Goal: Task Accomplishment & Management: Complete application form

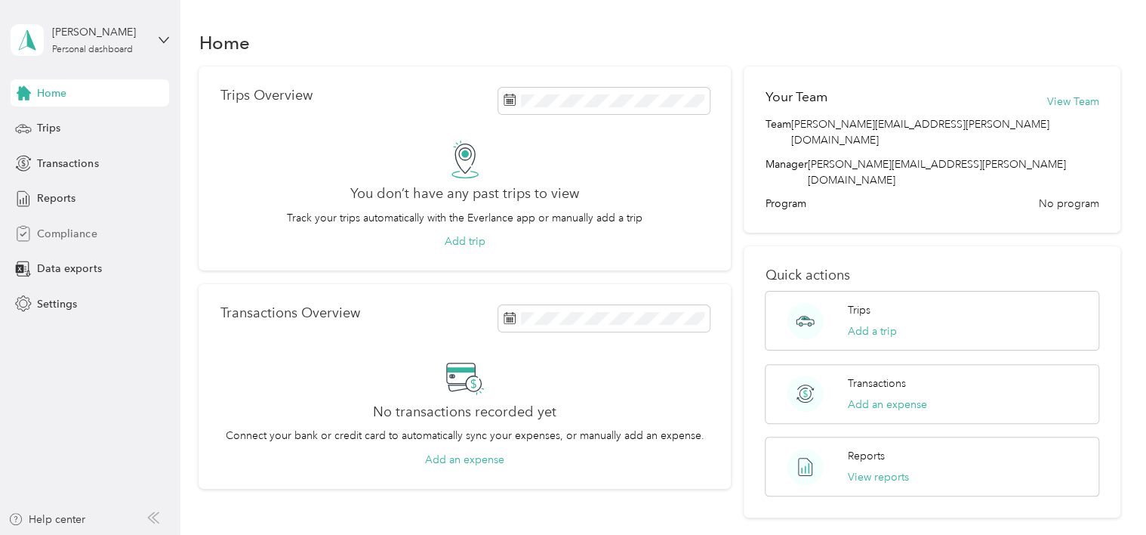
click at [64, 230] on span "Compliance" at bounding box center [67, 234] width 60 height 16
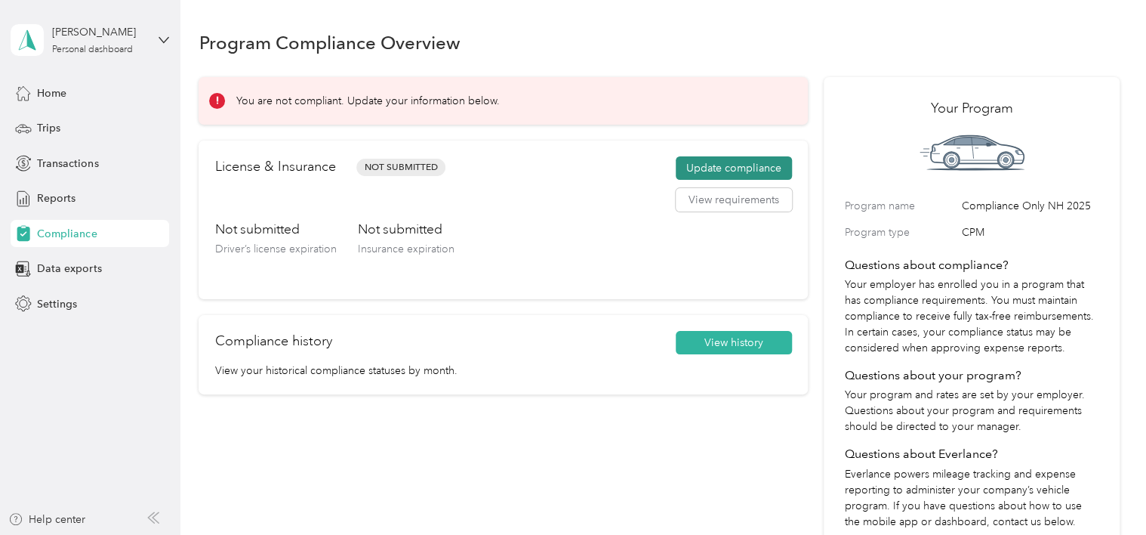
click at [719, 167] on button "Update compliance" at bounding box center [734, 168] width 116 height 24
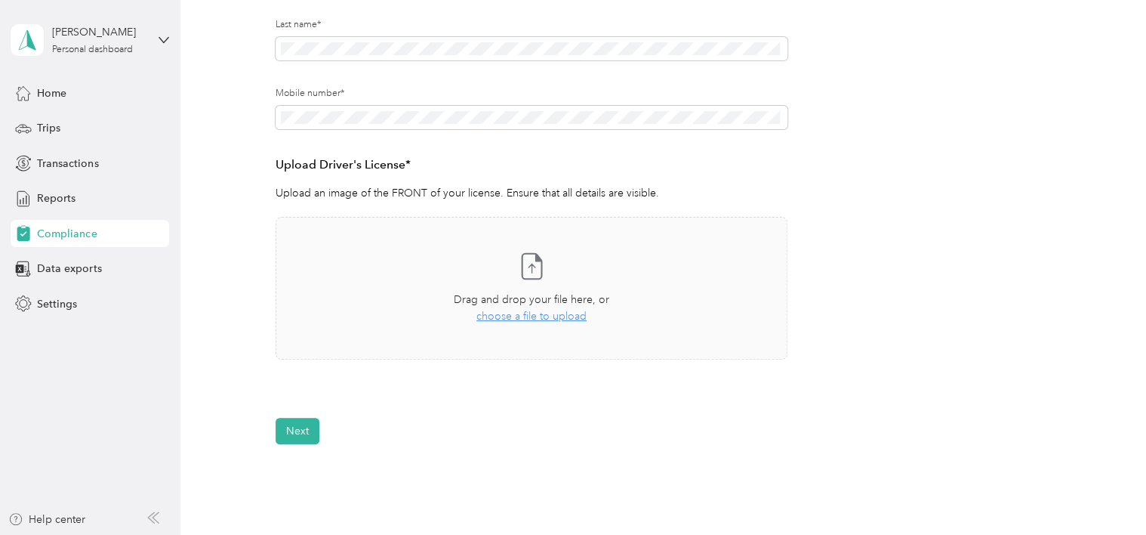
scroll to position [302, 0]
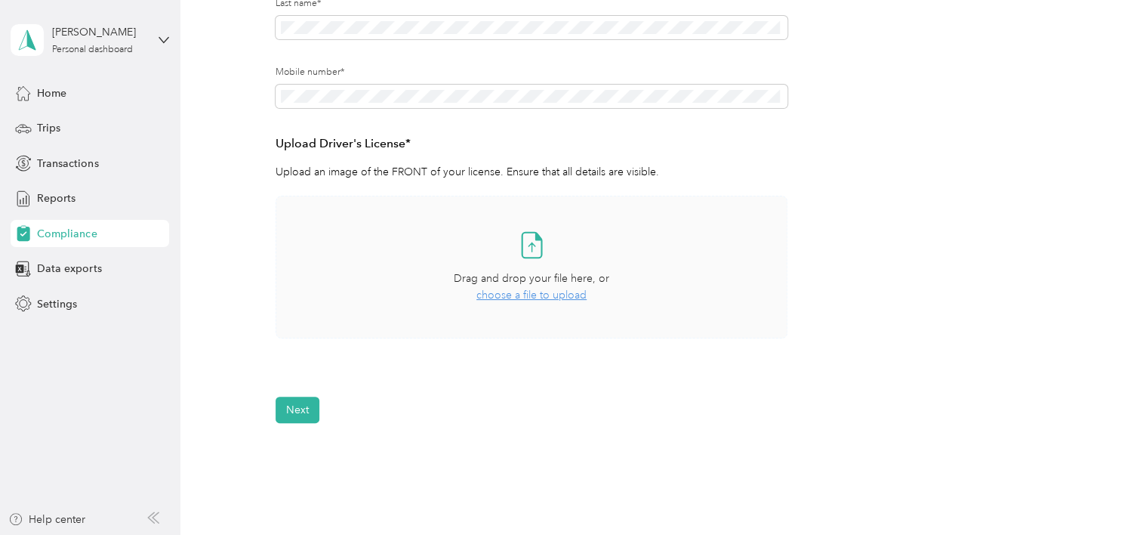
click at [529, 251] on icon at bounding box center [531, 245] width 30 height 30
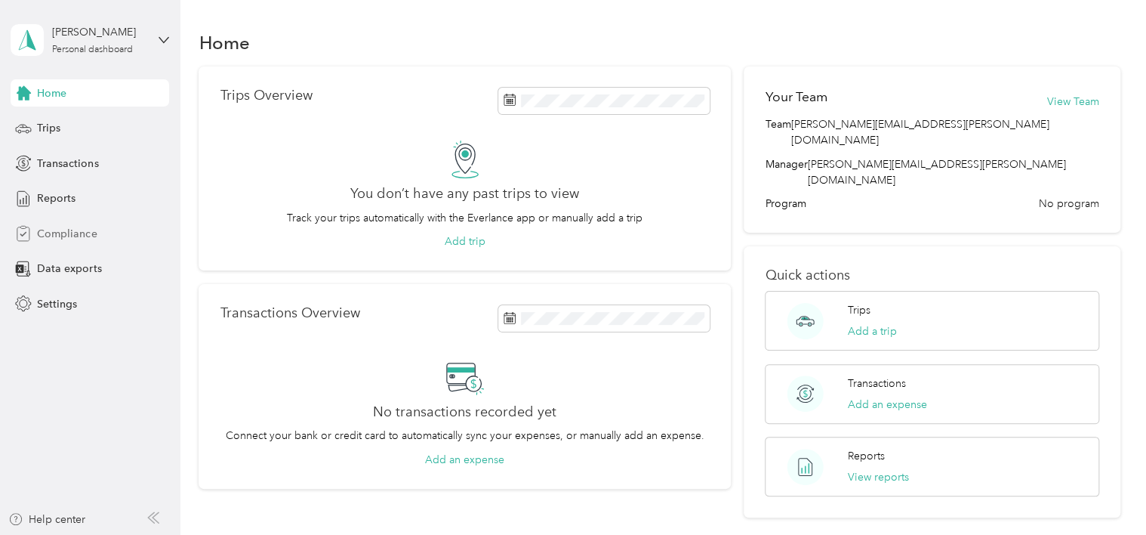
click at [81, 232] on span "Compliance" at bounding box center [67, 234] width 60 height 16
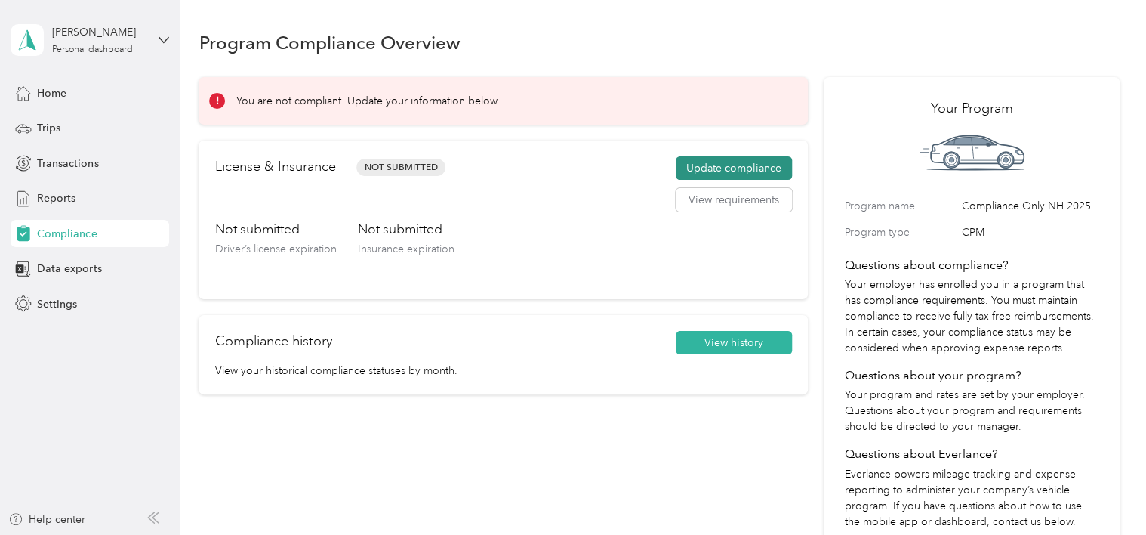
click at [692, 169] on button "Update compliance" at bounding box center [734, 168] width 116 height 24
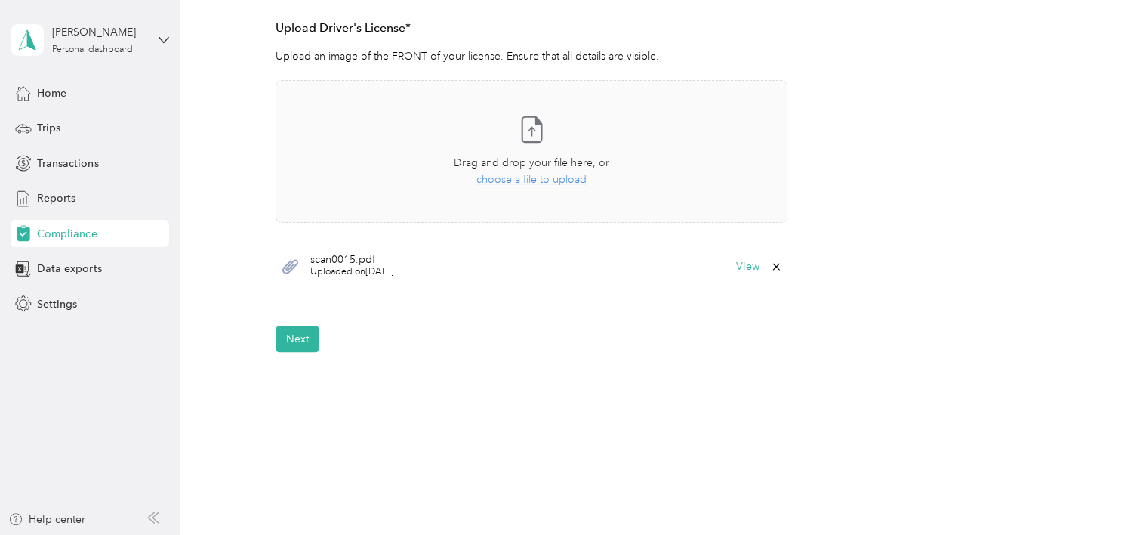
scroll to position [453, 0]
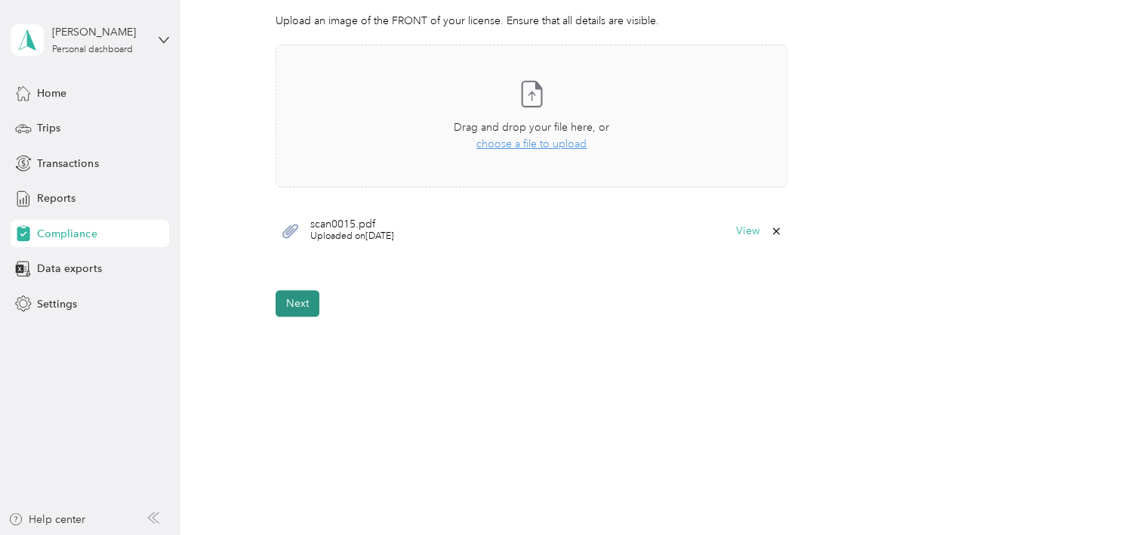
click at [300, 307] on button "Next" at bounding box center [298, 303] width 44 height 26
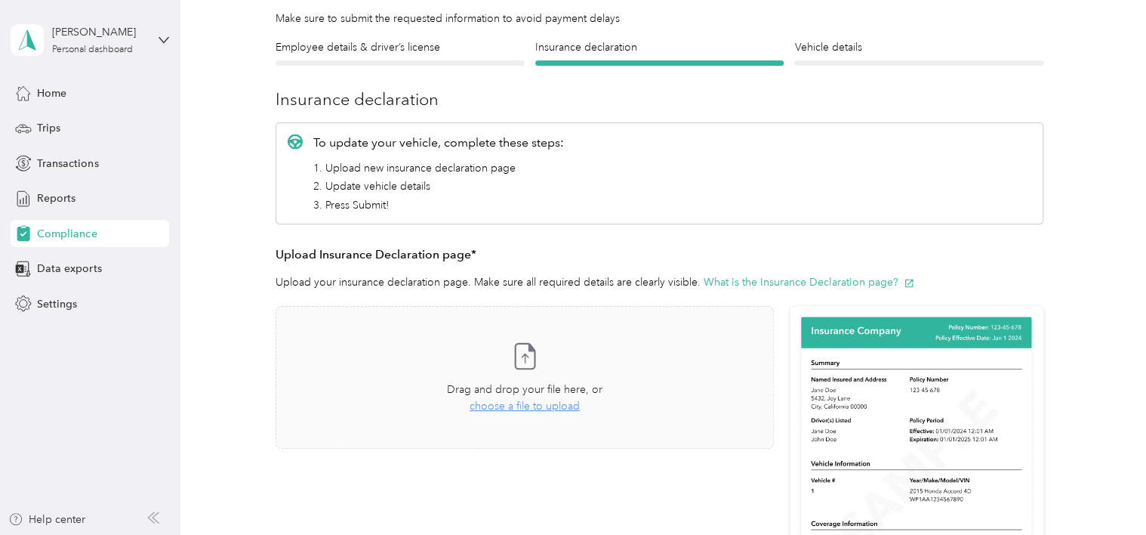
scroll to position [82, 0]
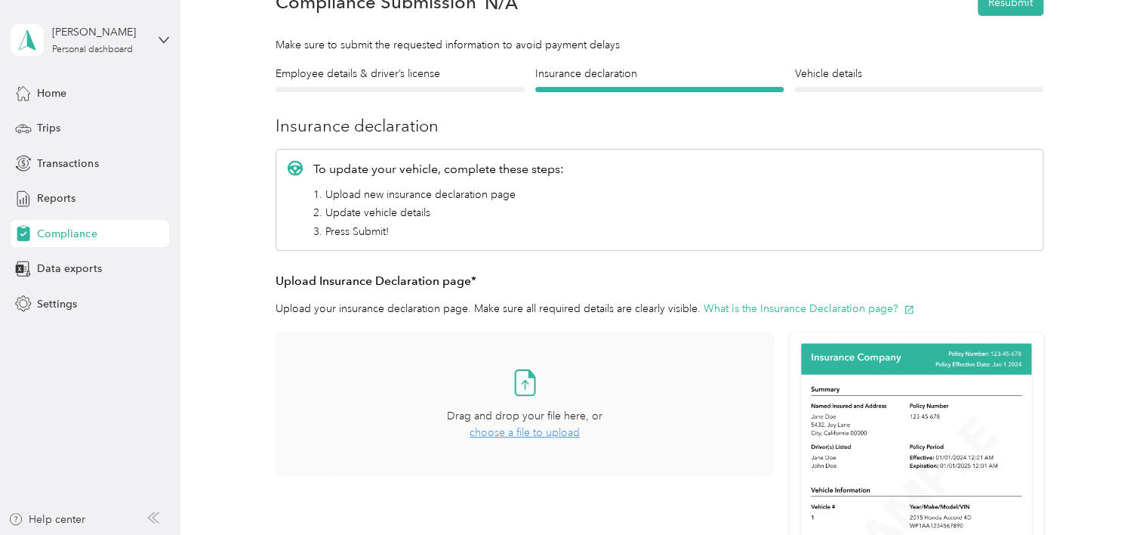
click at [520, 430] on span "choose a file to upload" at bounding box center [525, 432] width 110 height 13
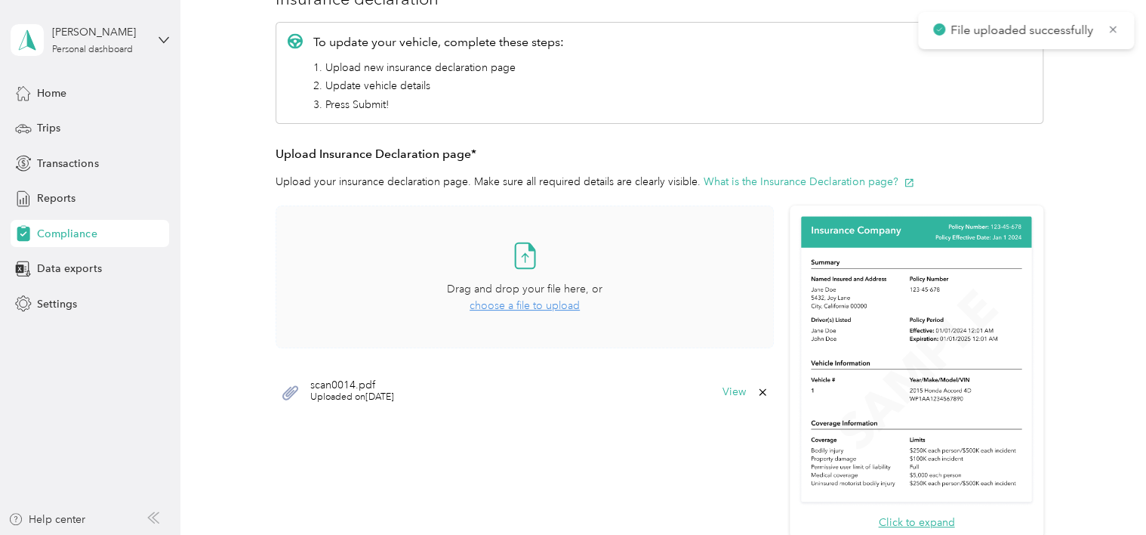
scroll to position [233, 0]
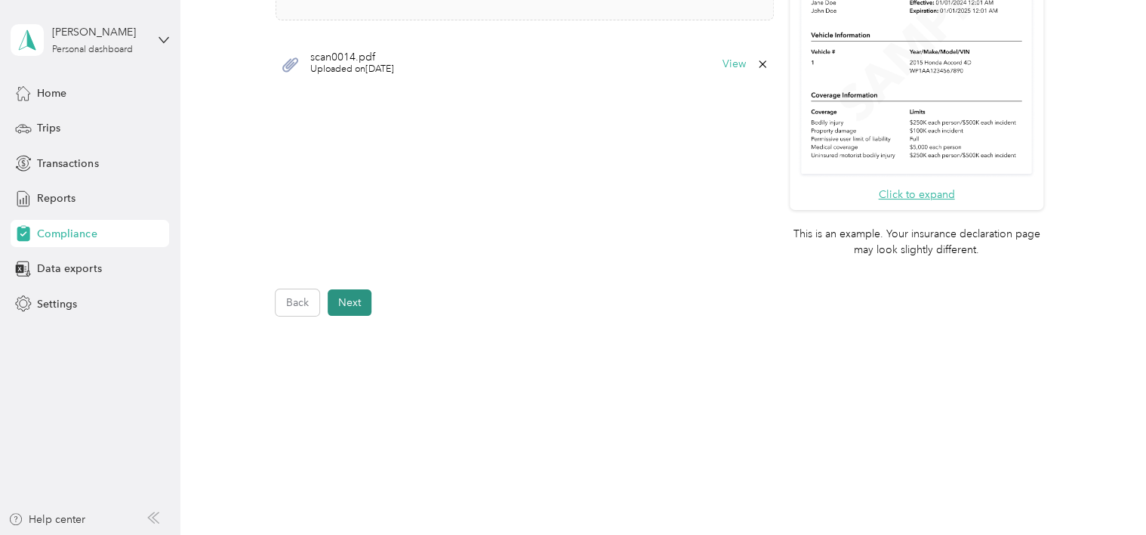
click at [353, 308] on button "Next" at bounding box center [350, 302] width 44 height 26
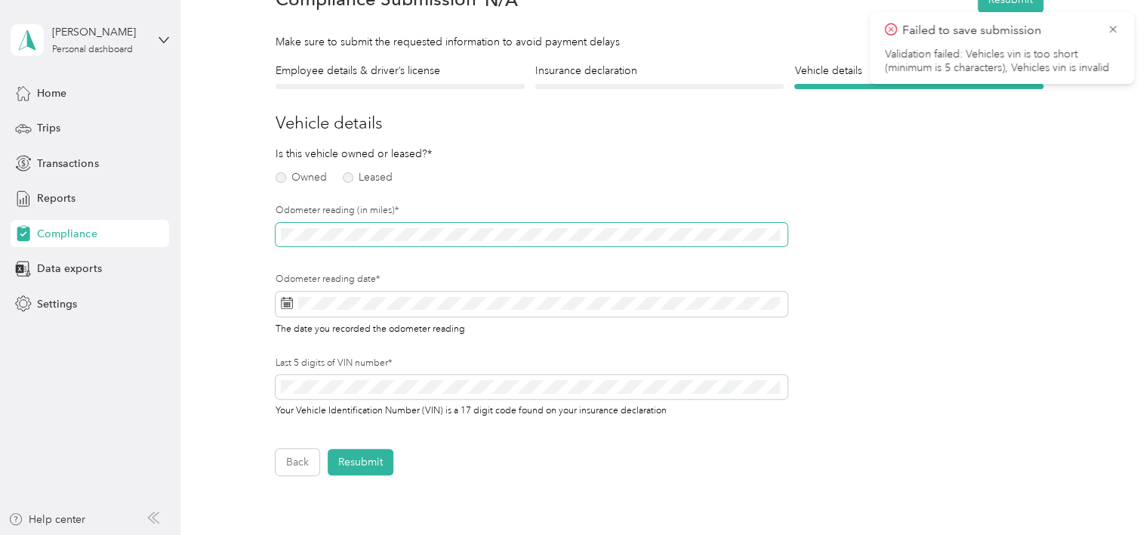
scroll to position [18, 0]
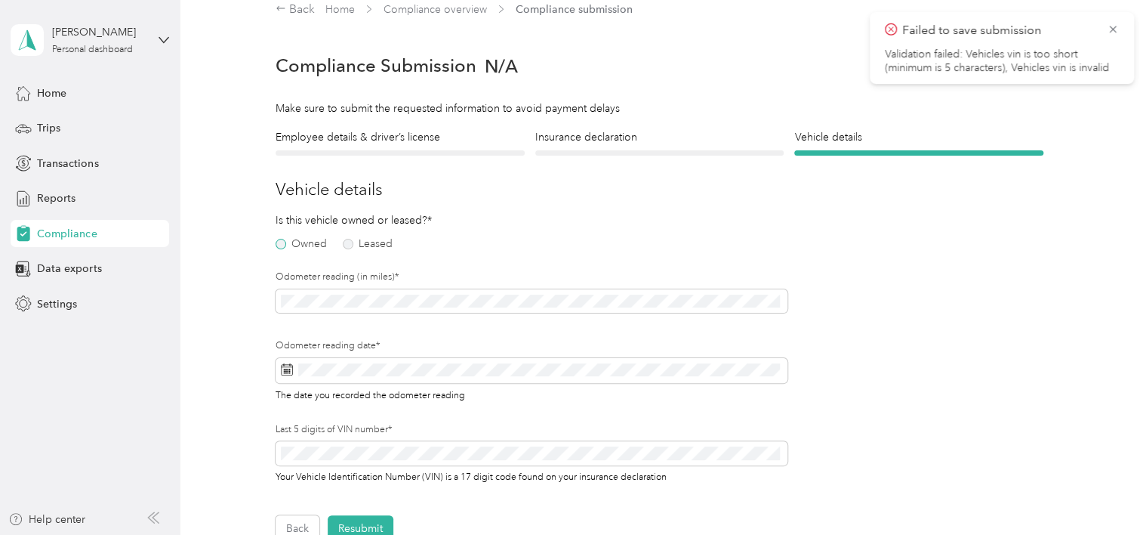
click at [283, 242] on label "Owned" at bounding box center [301, 244] width 51 height 11
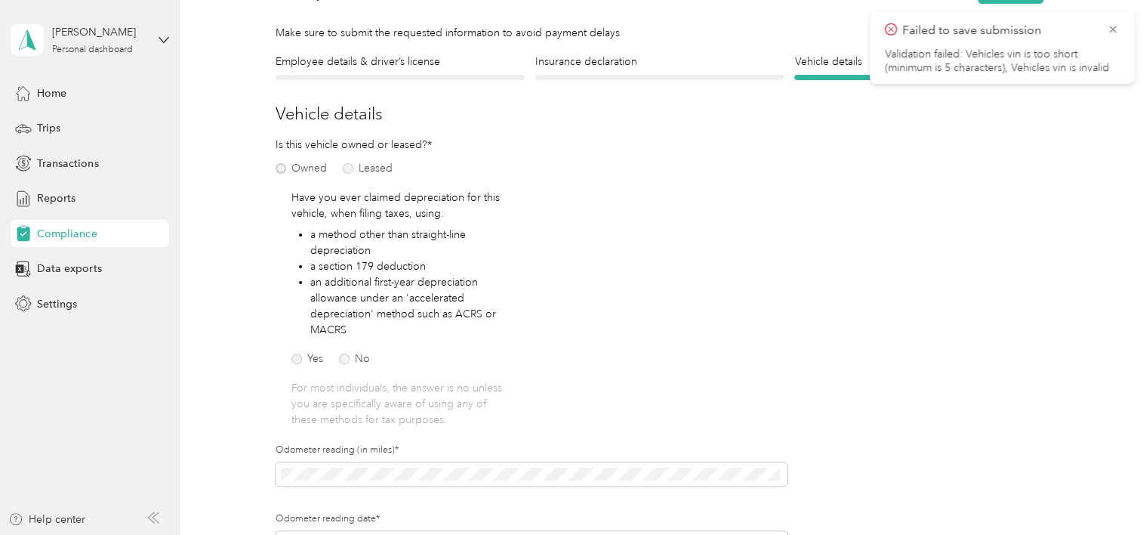
scroll to position [169, 0]
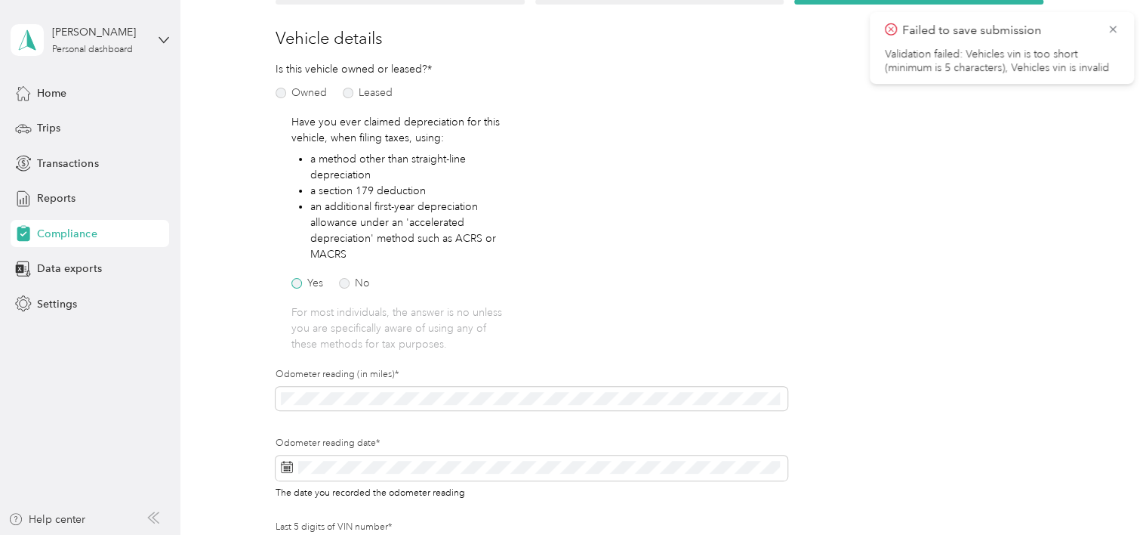
click at [300, 282] on label "Yes" at bounding box center [307, 283] width 32 height 11
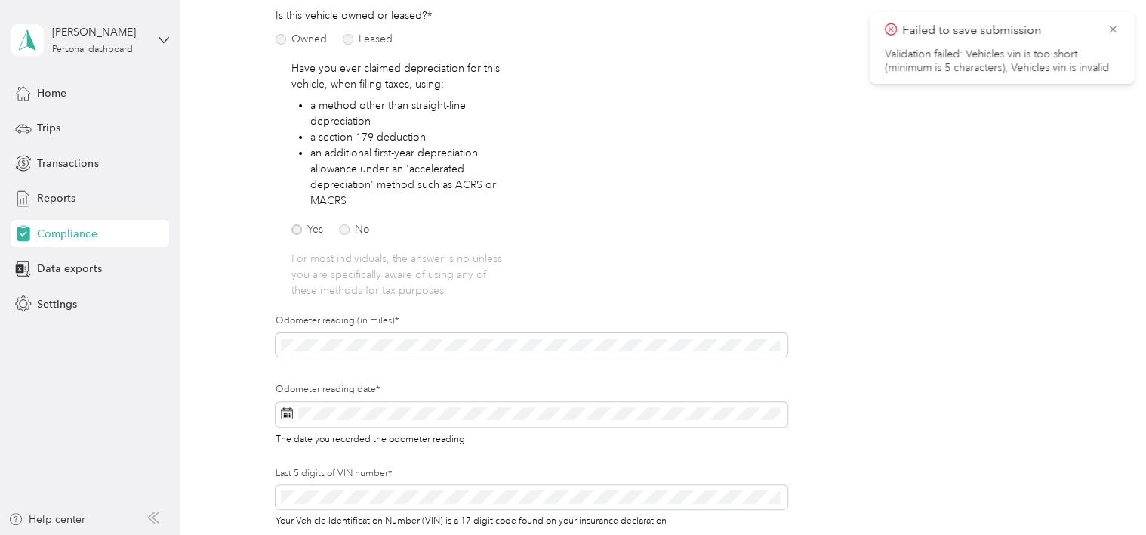
scroll to position [245, 0]
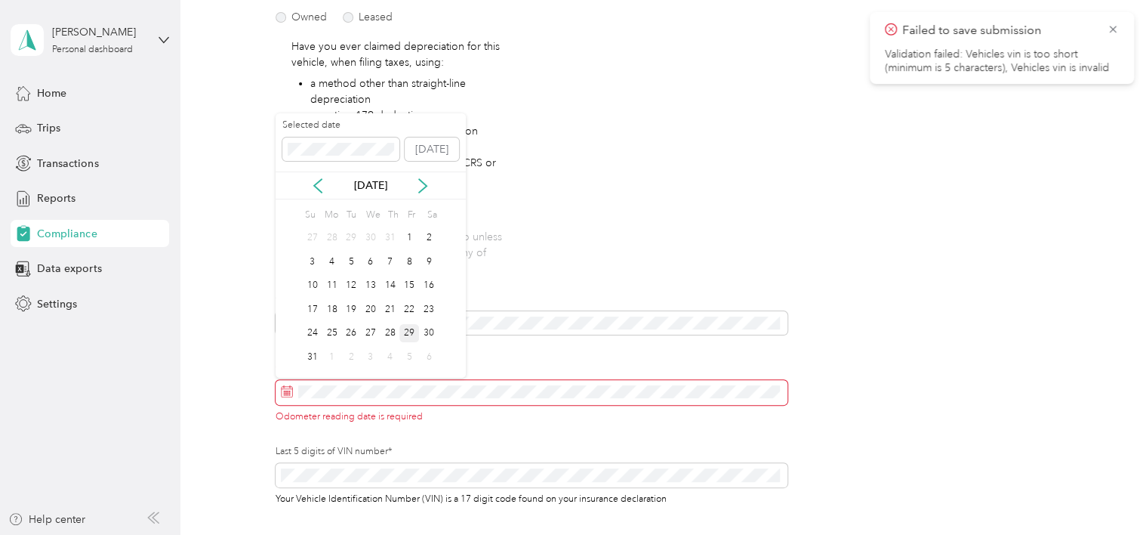
click at [405, 329] on div "29" at bounding box center [409, 333] width 20 height 19
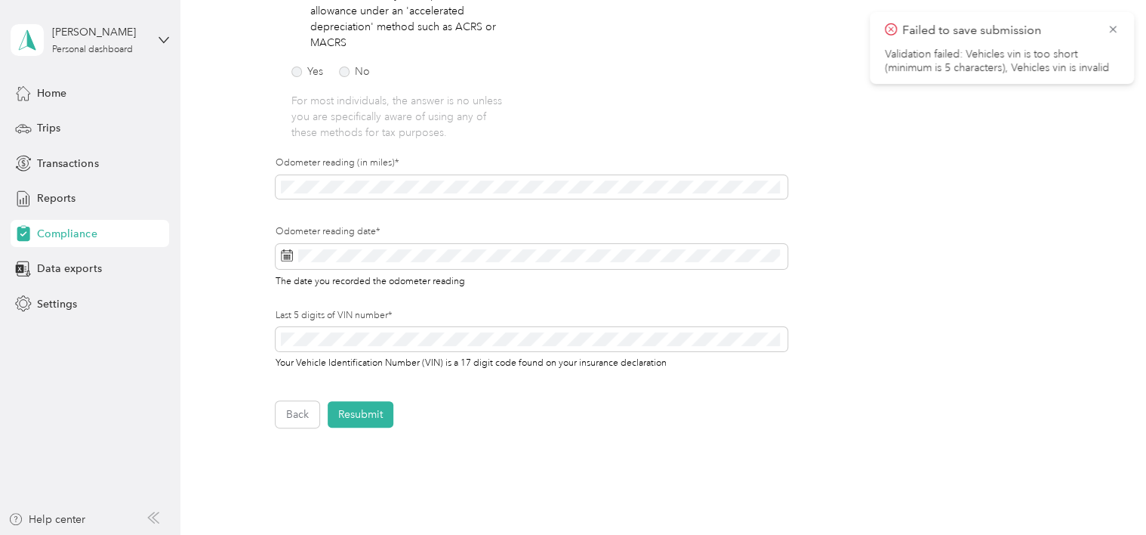
scroll to position [396, 0]
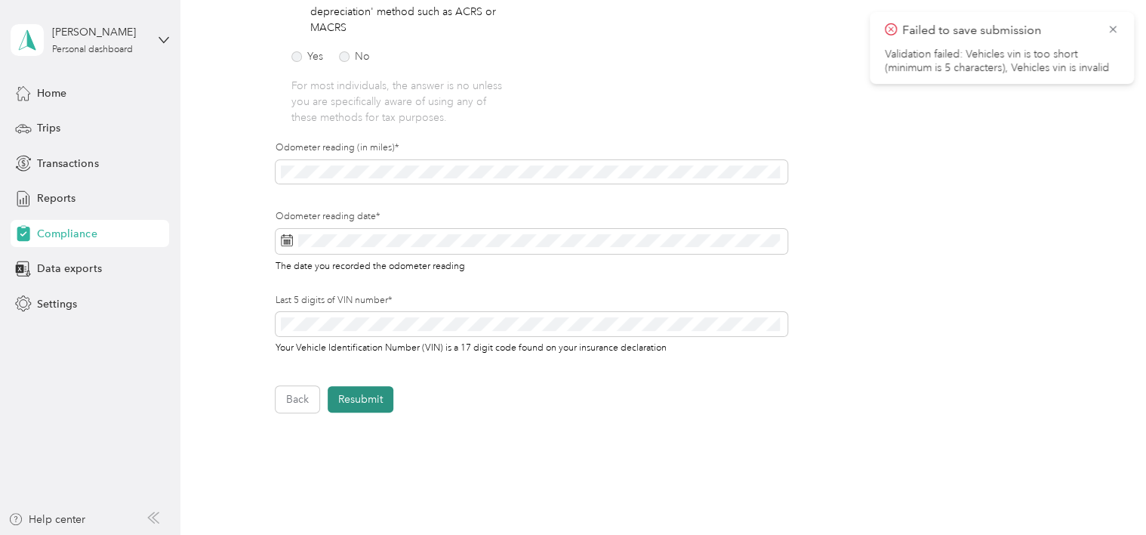
click at [381, 396] on button "Resubmit" at bounding box center [361, 399] width 66 height 26
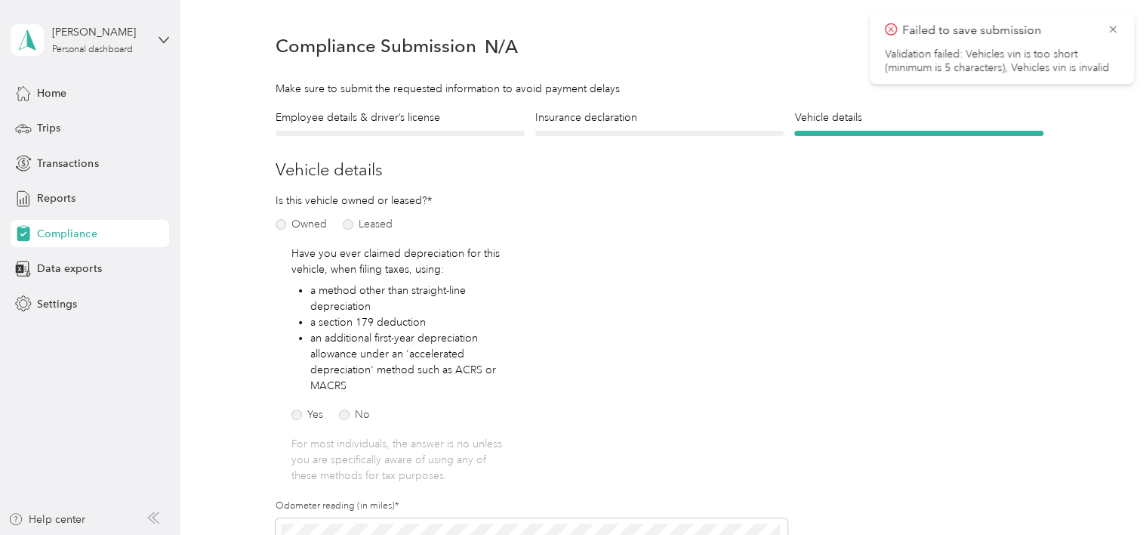
scroll to position [18, 0]
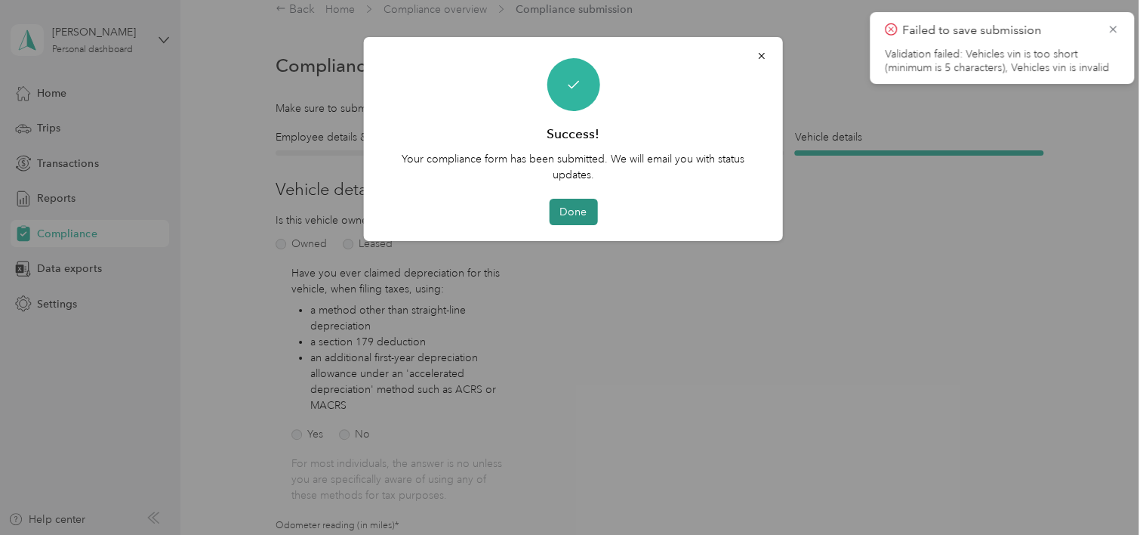
click at [569, 212] on button "Done" at bounding box center [573, 212] width 48 height 26
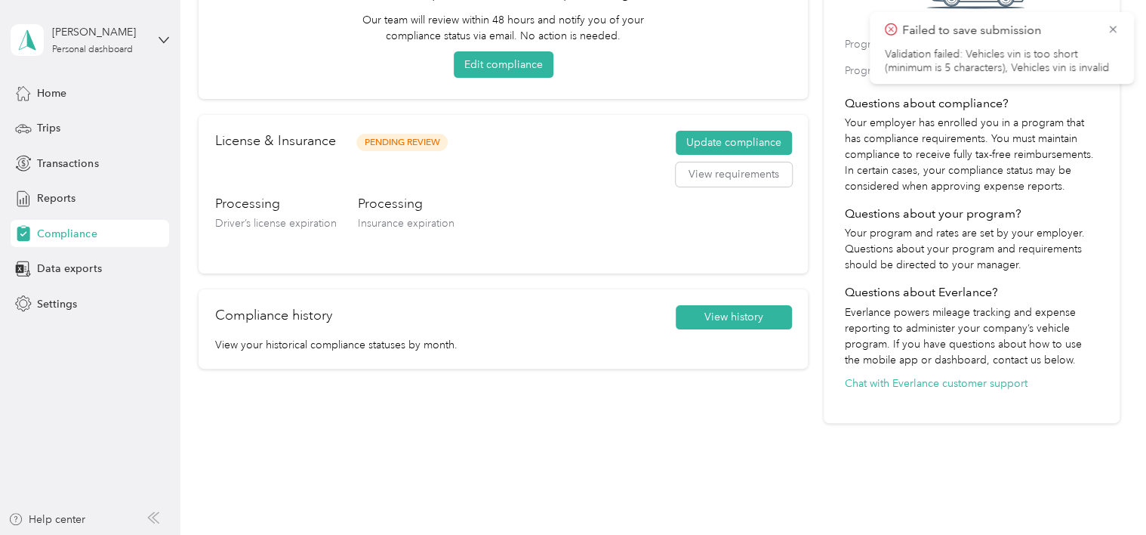
scroll to position [169, 0]
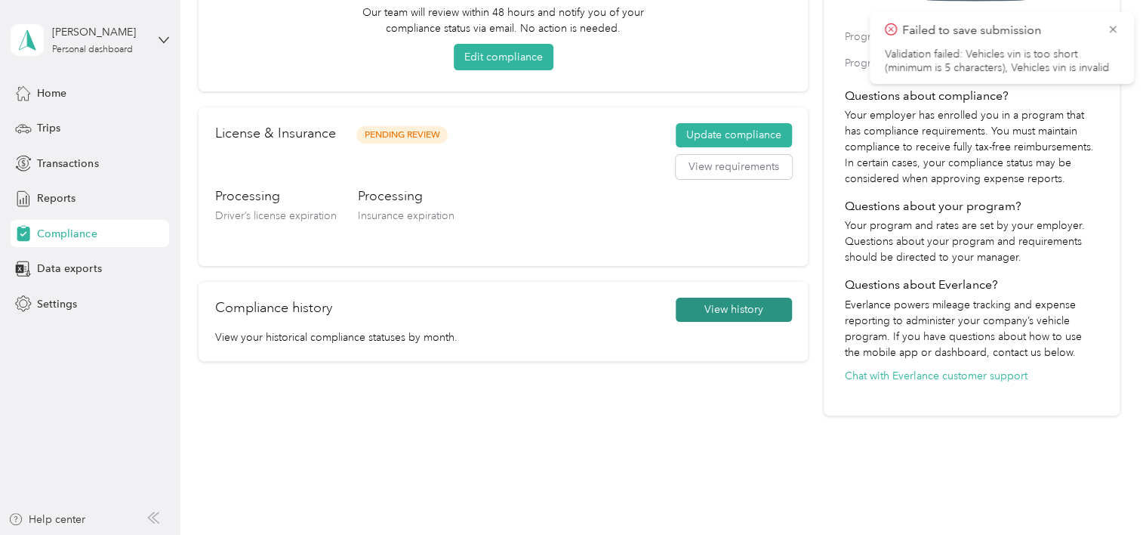
click at [723, 315] on button "View history" at bounding box center [734, 309] width 116 height 24
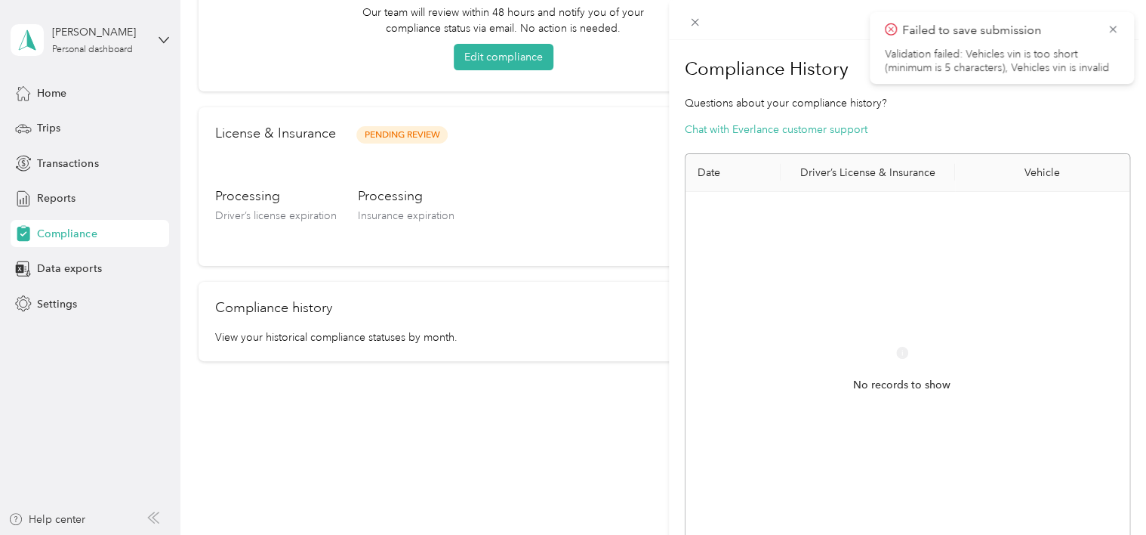
drag, startPoint x: 591, startPoint y: 222, endPoint x: 586, endPoint y: 242, distance: 20.3
click at [590, 222] on div "Compliance History Questions about your compliance history? Chat with Everlance…" at bounding box center [573, 267] width 1146 height 535
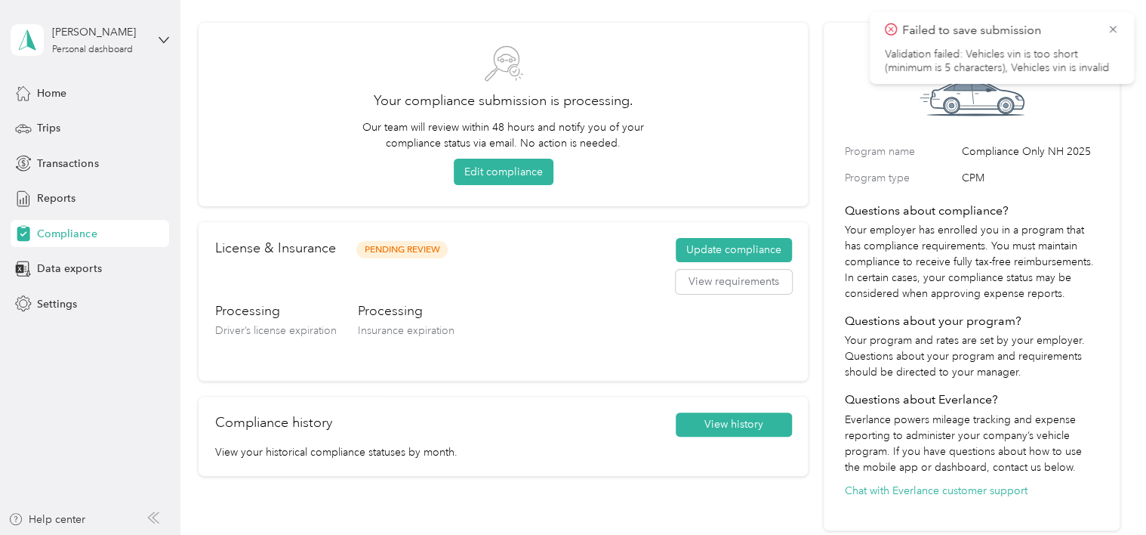
scroll to position [0, 0]
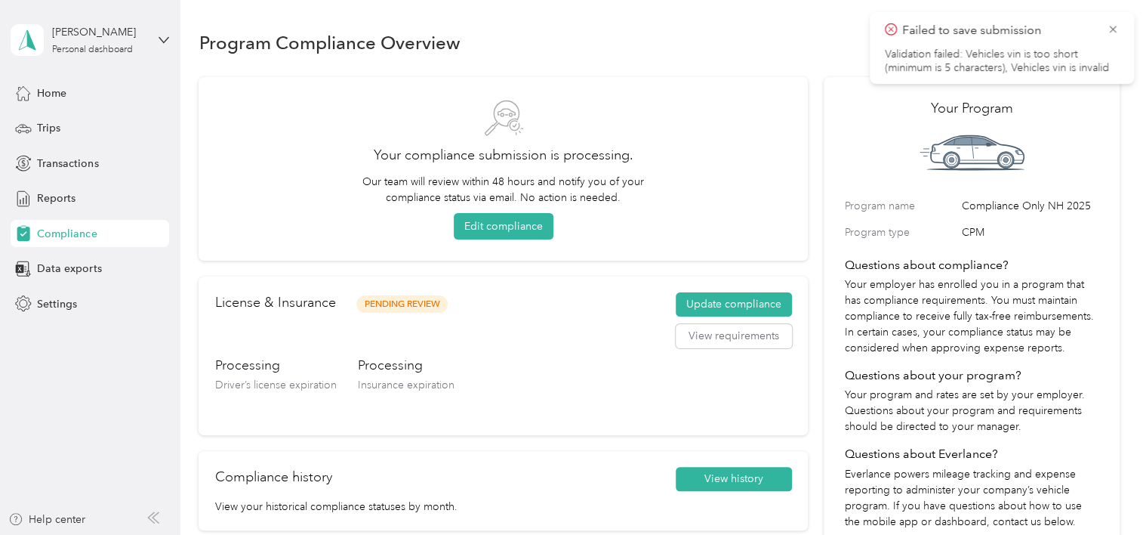
click at [889, 27] on icon at bounding box center [891, 30] width 12 height 14
click at [1113, 27] on icon at bounding box center [1113, 30] width 12 height 14
